Goal: Information Seeking & Learning: Learn about a topic

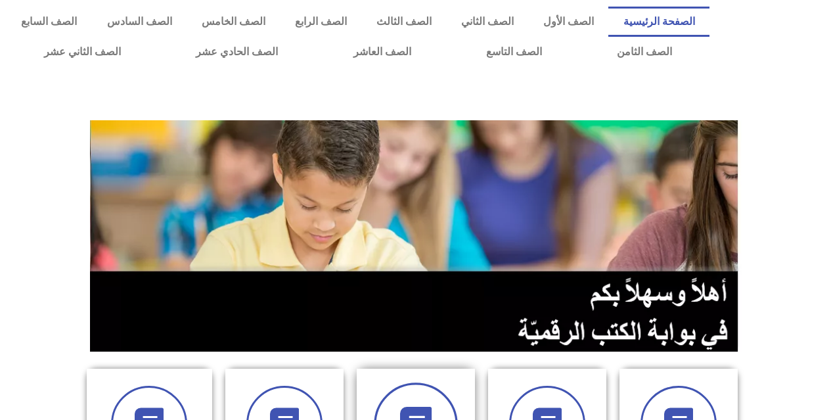
scroll to position [197, 0]
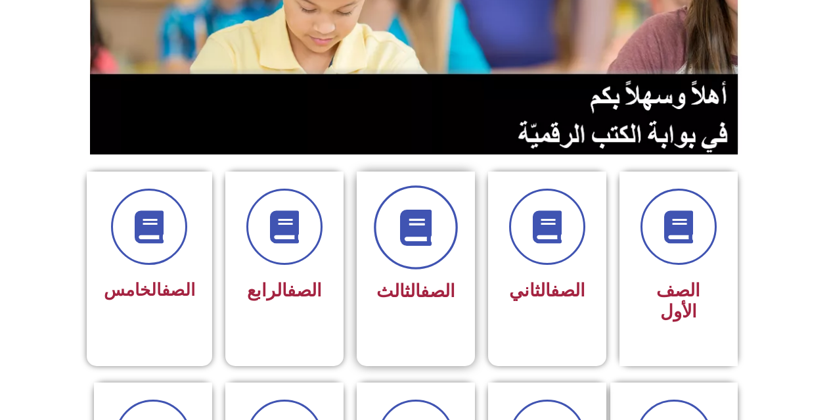
click at [386, 244] on span at bounding box center [416, 227] width 84 height 84
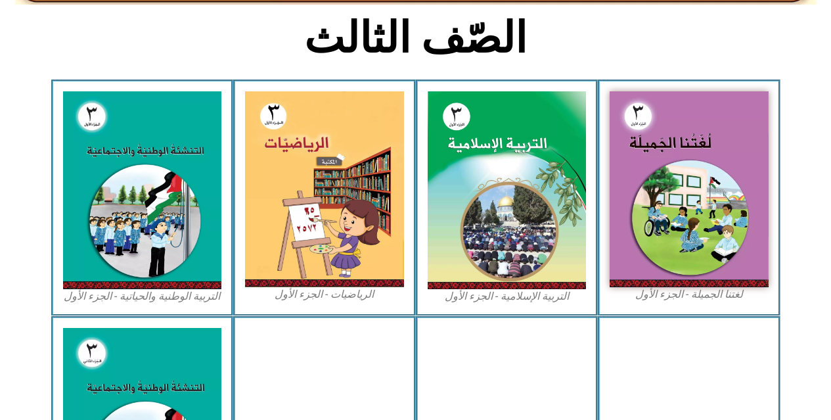
scroll to position [329, 0]
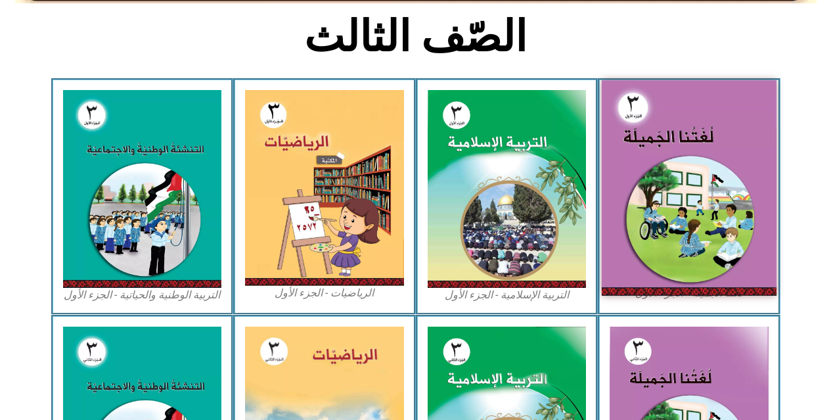
click at [675, 158] on img at bounding box center [689, 187] width 175 height 215
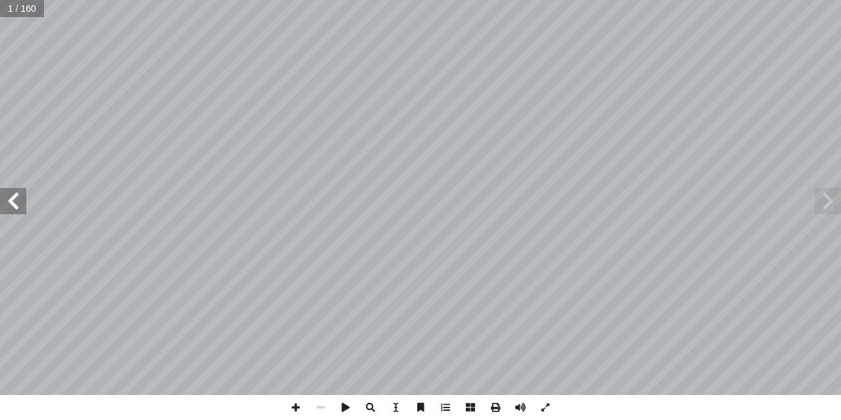
click at [7, 206] on span at bounding box center [13, 201] width 26 height 26
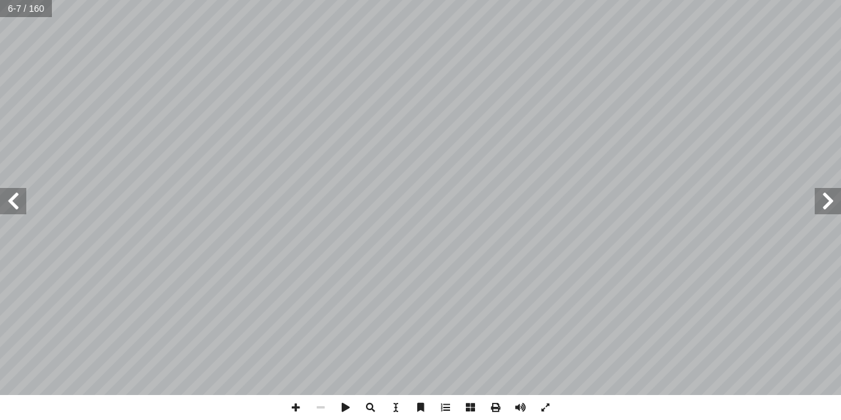
click at [7, 199] on span at bounding box center [13, 201] width 26 height 26
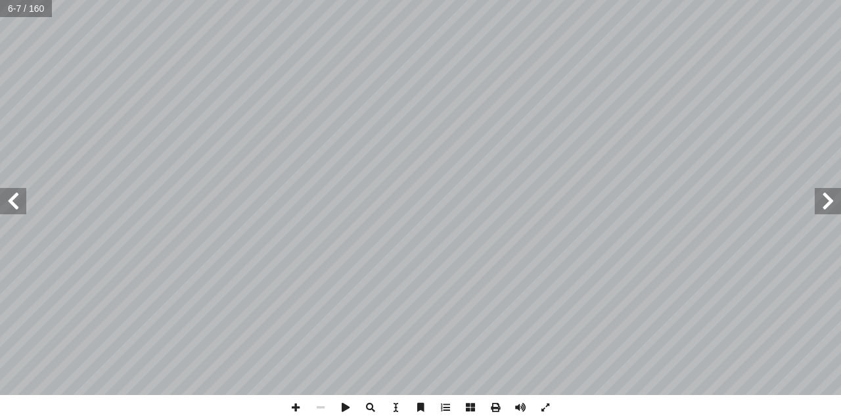
click at [7, 199] on span at bounding box center [13, 201] width 26 height 26
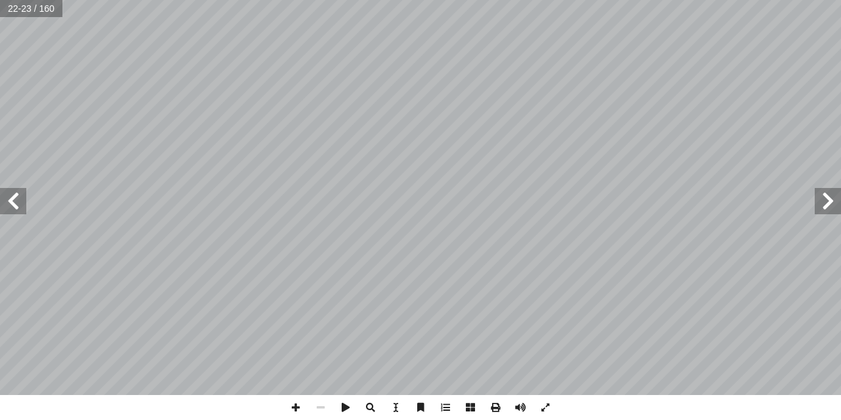
click at [7, 199] on span at bounding box center [13, 201] width 26 height 26
click at [18, 205] on span at bounding box center [13, 201] width 26 height 26
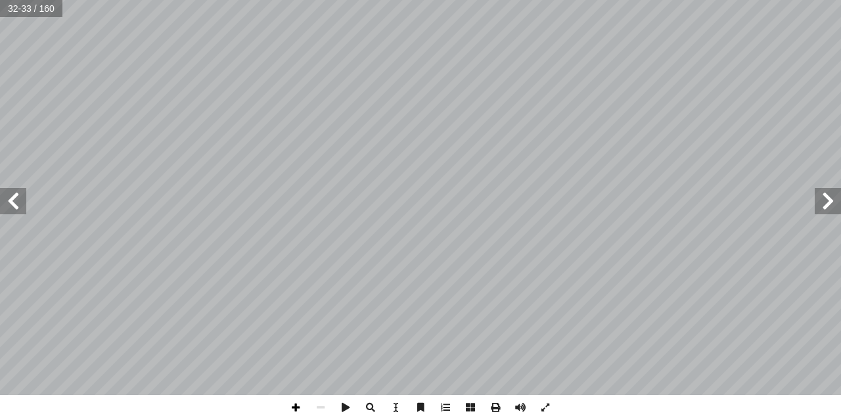
click at [304, 404] on span at bounding box center [295, 407] width 25 height 25
click at [323, 405] on span at bounding box center [320, 407] width 25 height 25
click at [296, 397] on span at bounding box center [295, 407] width 25 height 25
